Goal: Transaction & Acquisition: Obtain resource

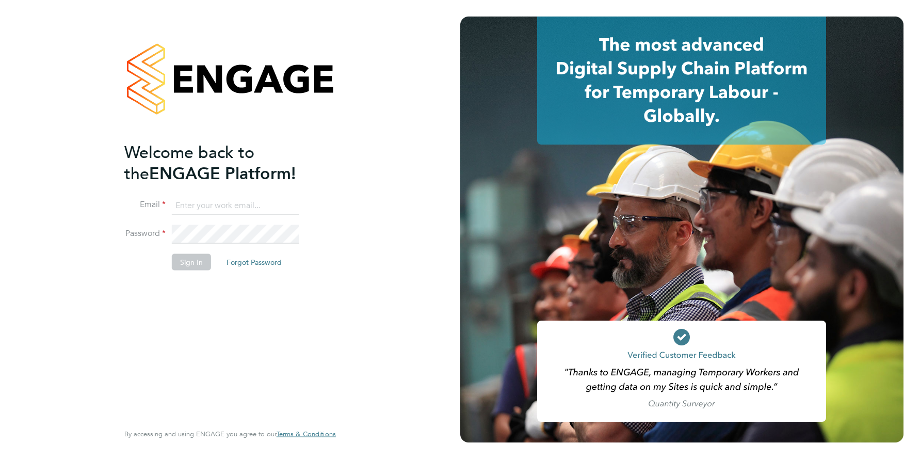
click at [199, 213] on input at bounding box center [235, 205] width 127 height 19
type input "support@engagelabs.io"
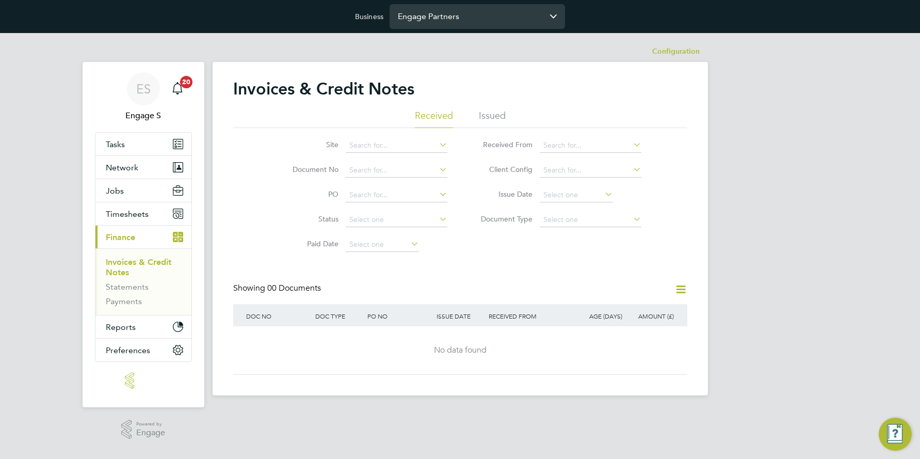
click at [439, 22] on input "Engage Partners" at bounding box center [477, 16] width 175 height 24
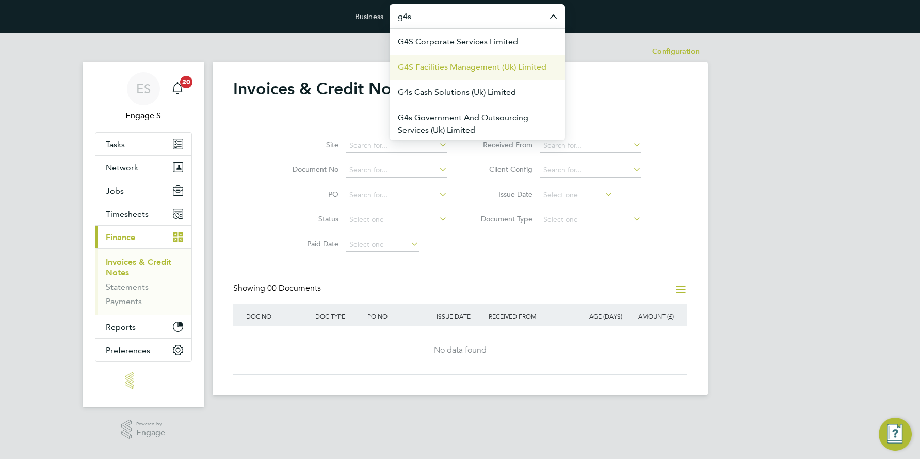
click at [461, 68] on span "G4S Facilities Management (Uk) Limited" at bounding box center [472, 67] width 149 height 12
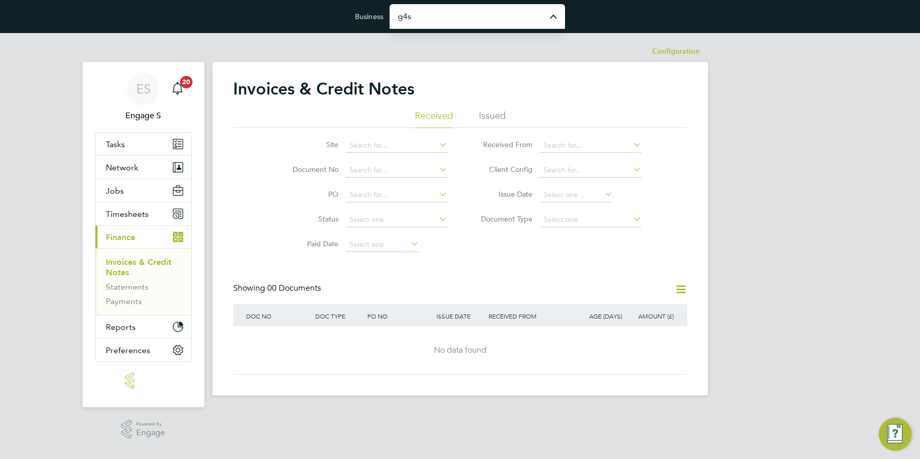
type input "G4S Facilities Management (Uk) Limited"
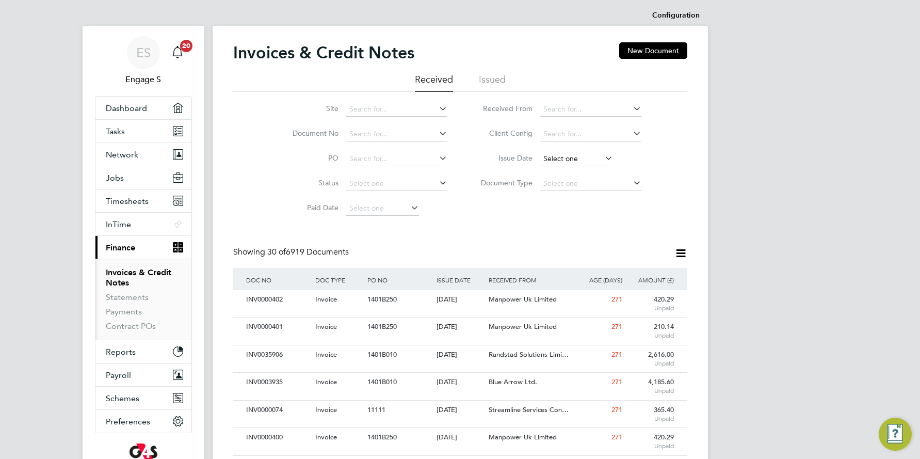
click at [575, 158] on input at bounding box center [576, 159] width 73 height 14
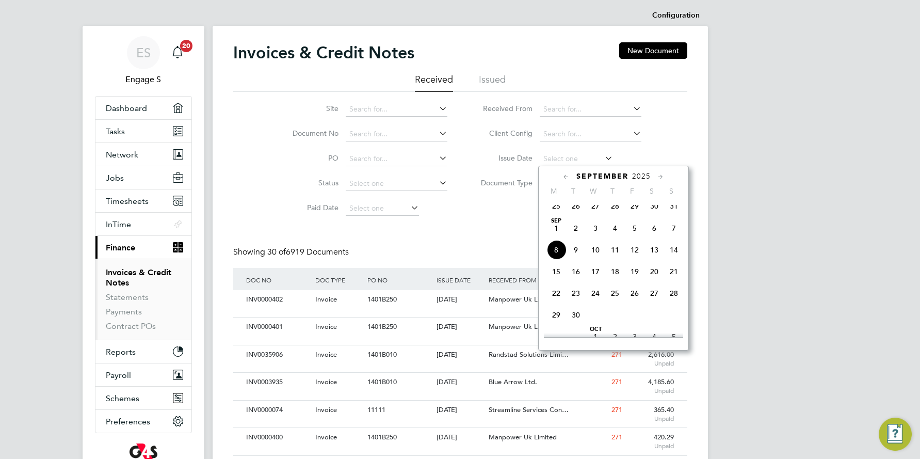
click at [568, 174] on icon at bounding box center [566, 176] width 10 height 11
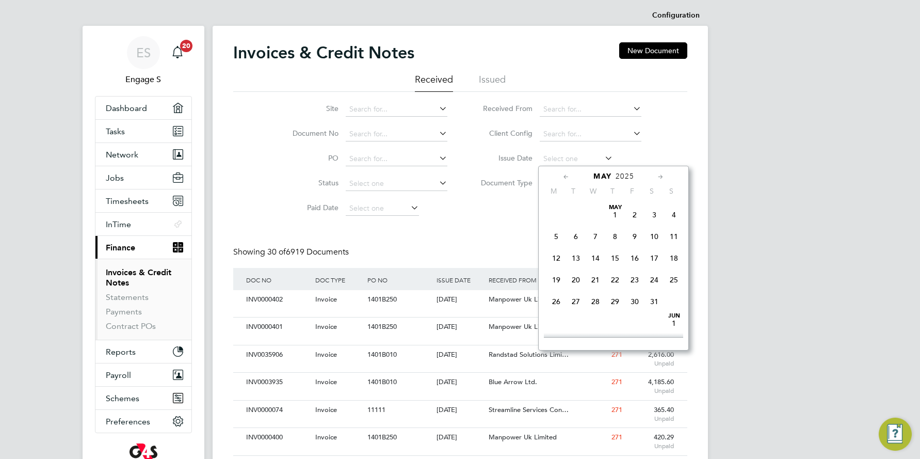
click at [568, 174] on icon at bounding box center [566, 176] width 10 height 11
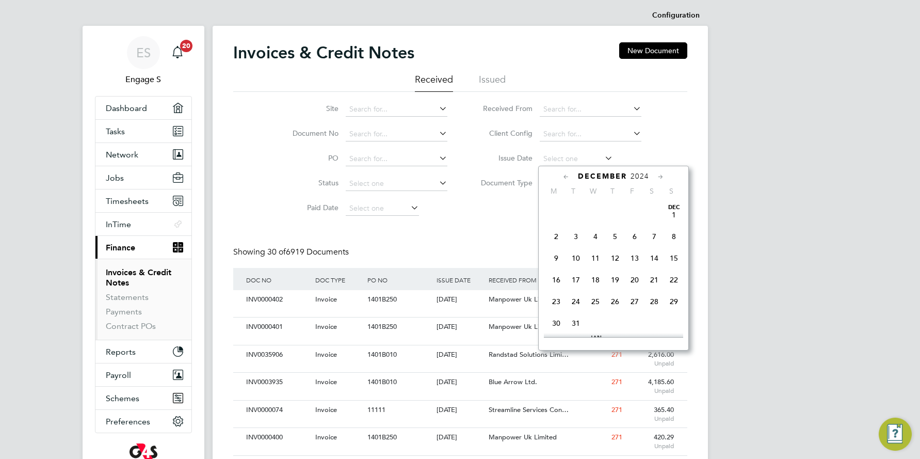
click at [596, 256] on span "11" at bounding box center [596, 258] width 20 height 20
type input "[DATE]"
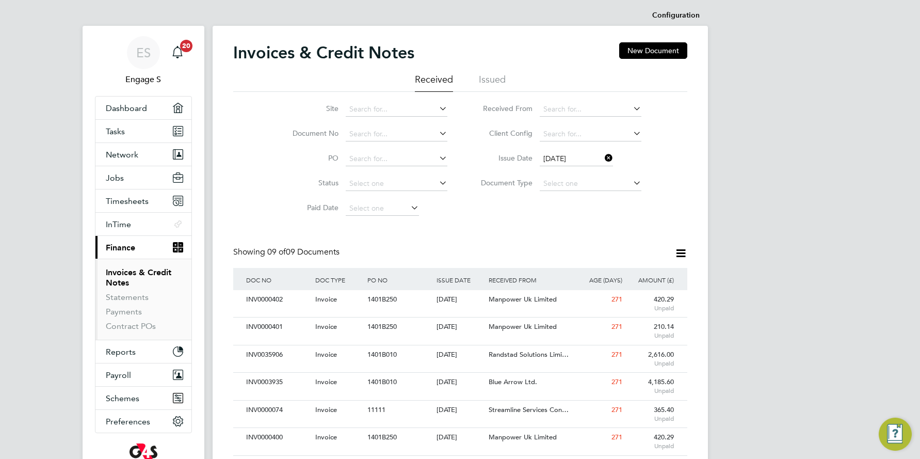
click at [681, 253] on icon at bounding box center [680, 253] width 13 height 13
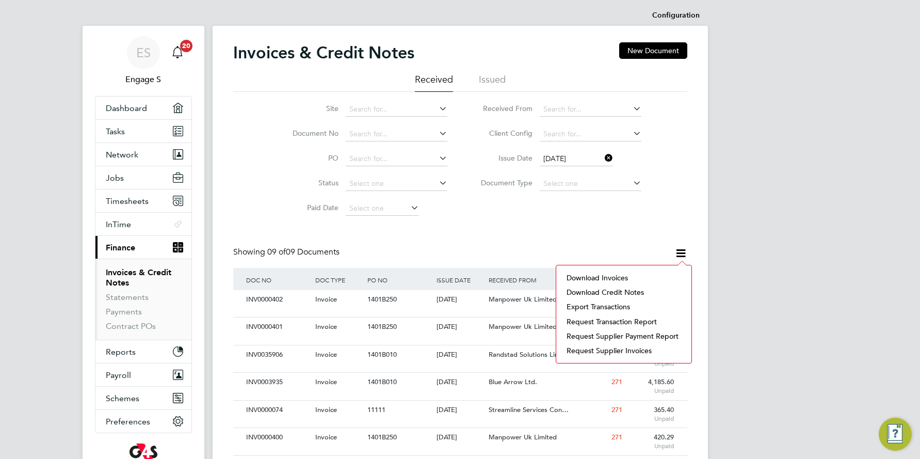
click at [593, 277] on li "Download invoices" at bounding box center [623, 277] width 125 height 14
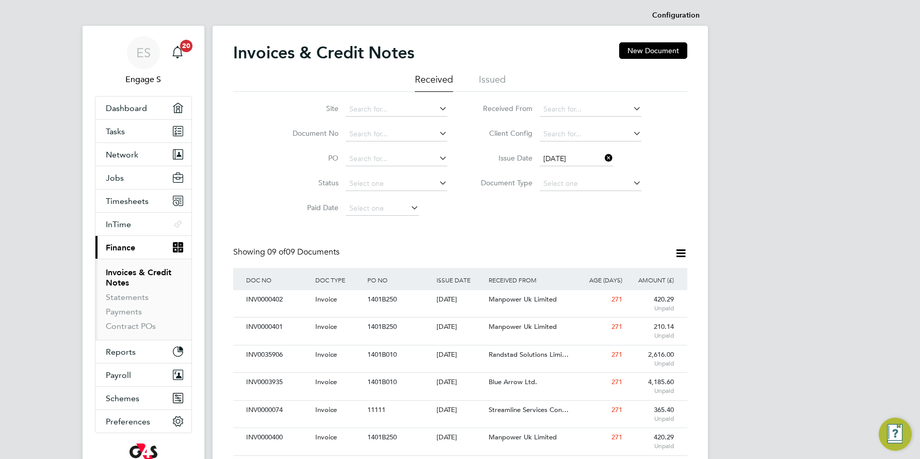
click at [680, 253] on icon at bounding box center [680, 253] width 13 height 13
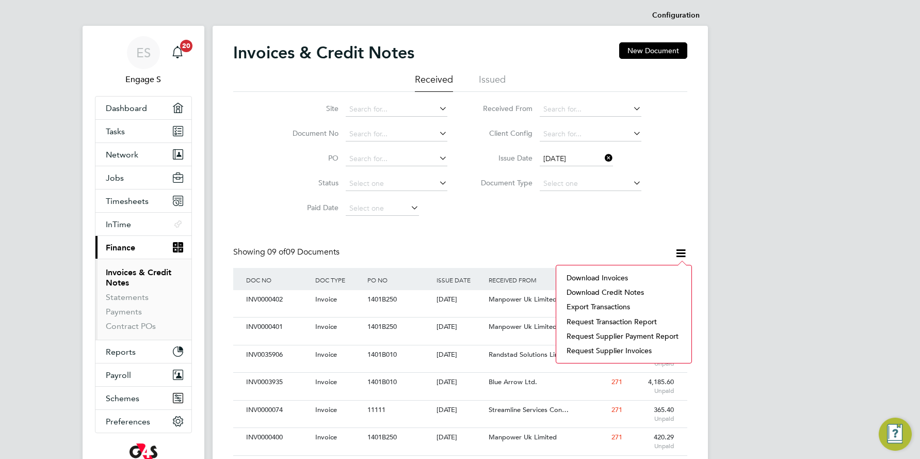
click at [617, 275] on li "Download invoices" at bounding box center [623, 277] width 125 height 14
